Goal: Information Seeking & Learning: Learn about a topic

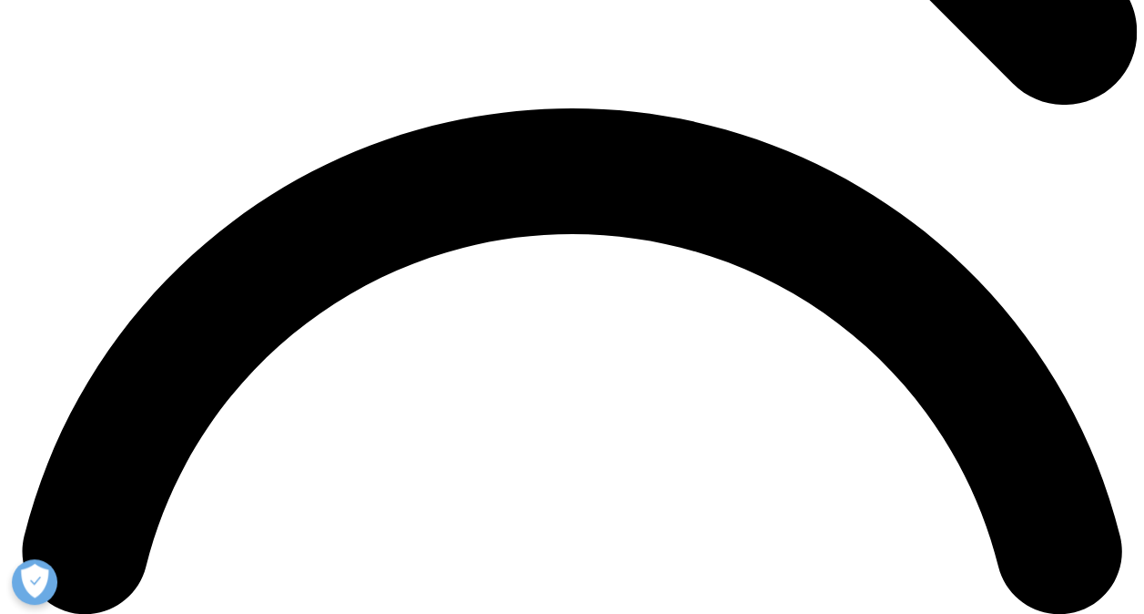
scroll to position [2549, 0]
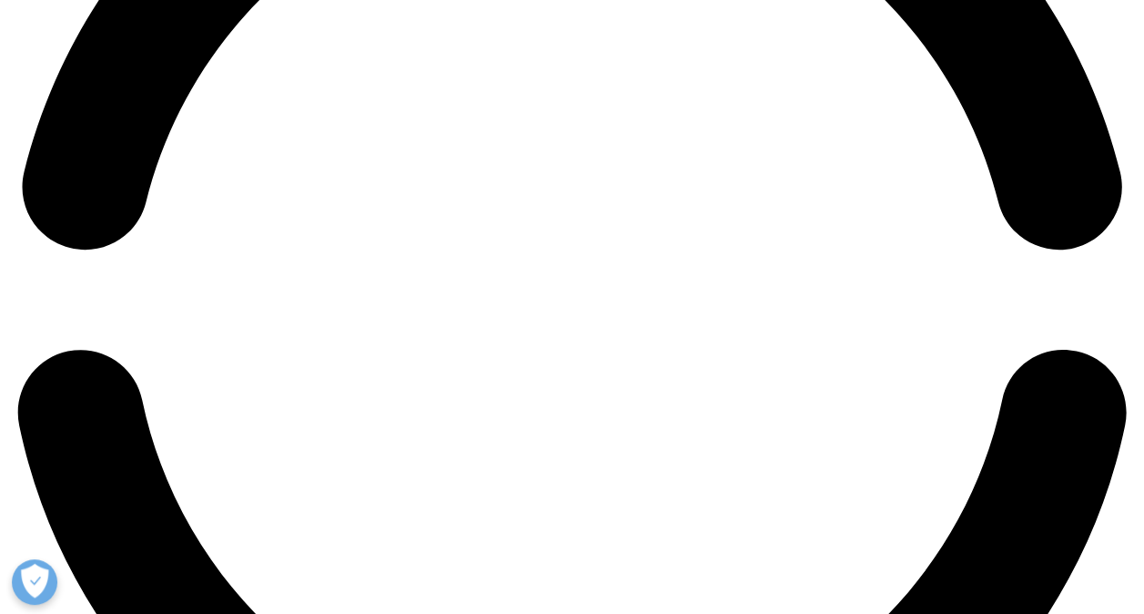
drag, startPoint x: 217, startPoint y: 413, endPoint x: 345, endPoint y: 464, distance: 138.1
drag, startPoint x: 345, startPoint y: 465, endPoint x: 560, endPoint y: 316, distance: 261.6
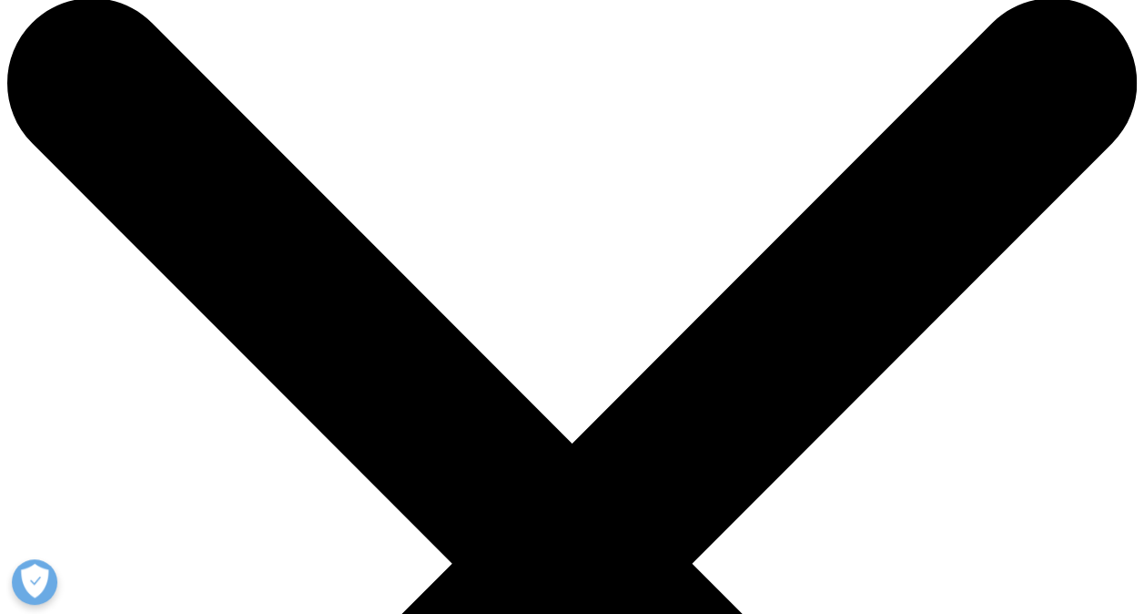
scroll to position [0, 0]
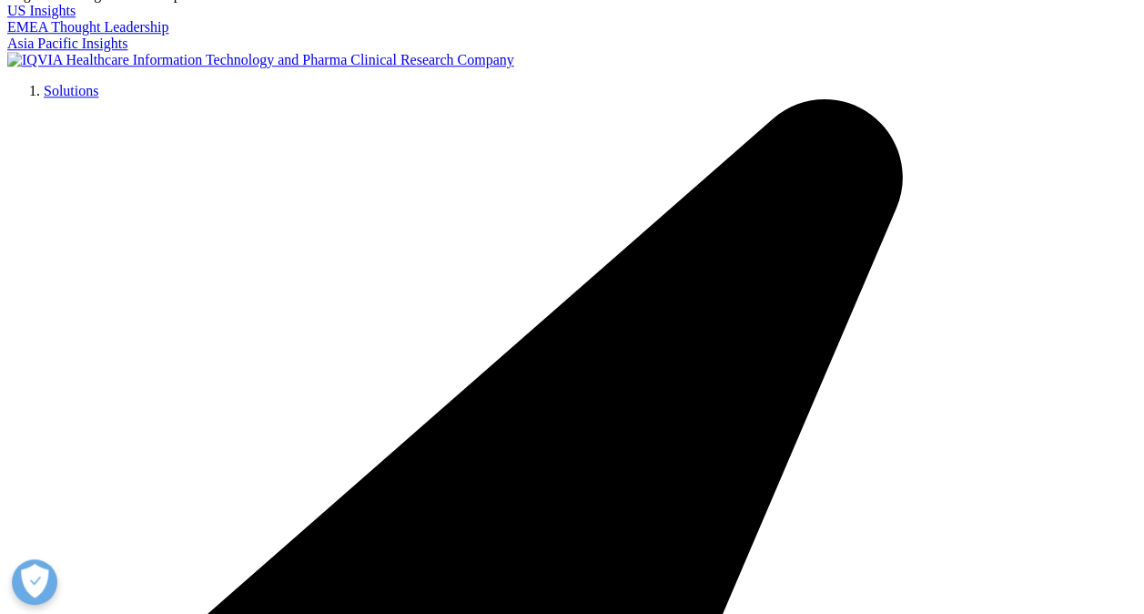
scroll to position [874, 0]
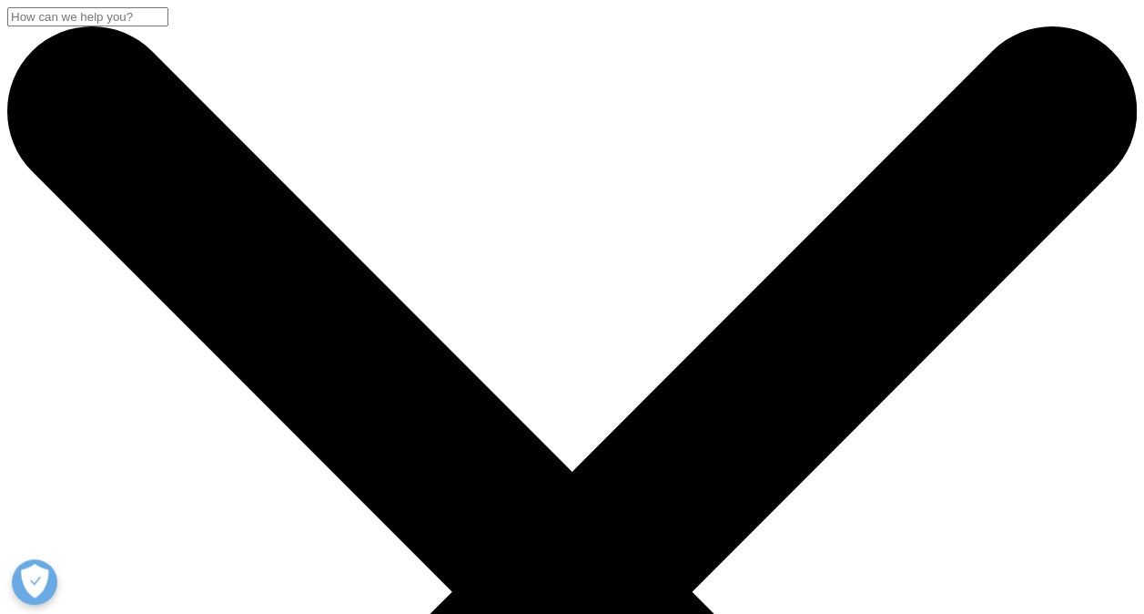
drag, startPoint x: 524, startPoint y: 106, endPoint x: 328, endPoint y: 106, distance: 196.6
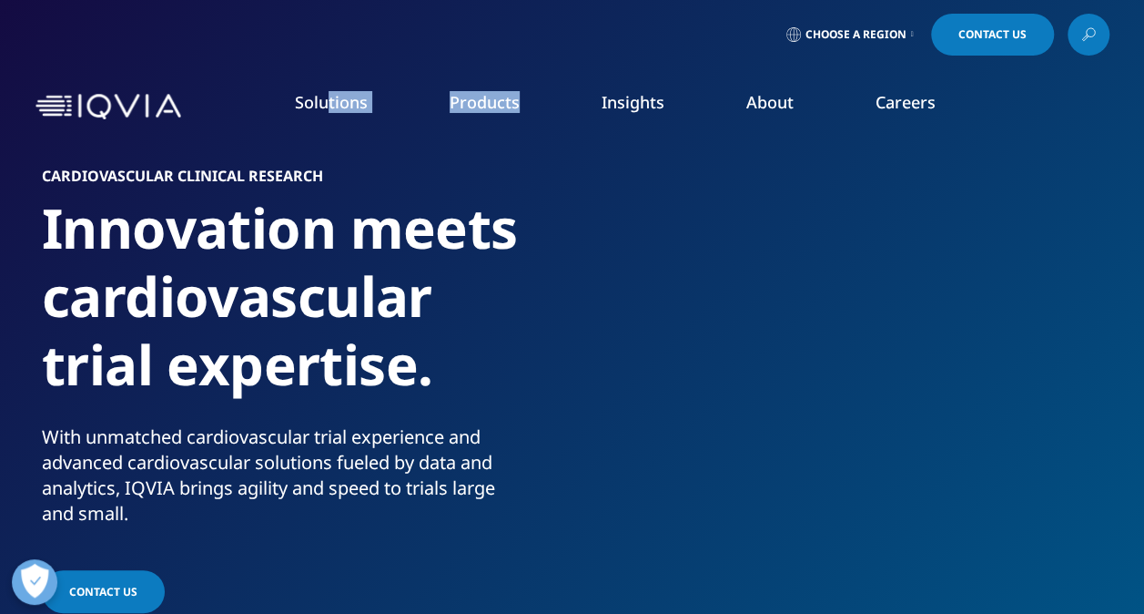
click at [952, 335] on link "Cell and Gene Therapy" at bounding box center [998, 334] width 266 height 20
